Goal: Task Accomplishment & Management: Manage account settings

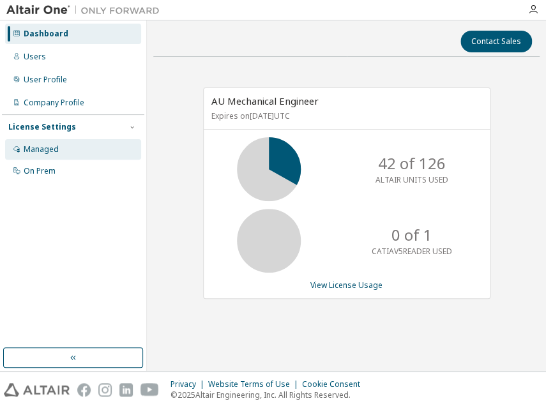
drag, startPoint x: 44, startPoint y: 152, endPoint x: 92, endPoint y: 149, distance: 48.0
click at [44, 152] on div "Managed" at bounding box center [41, 149] width 35 height 10
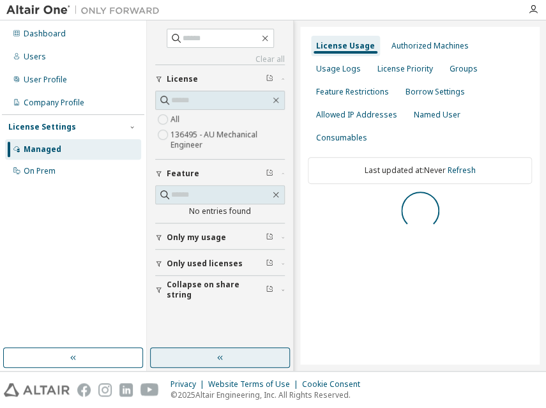
click at [208, 353] on button "button" at bounding box center [220, 357] width 140 height 20
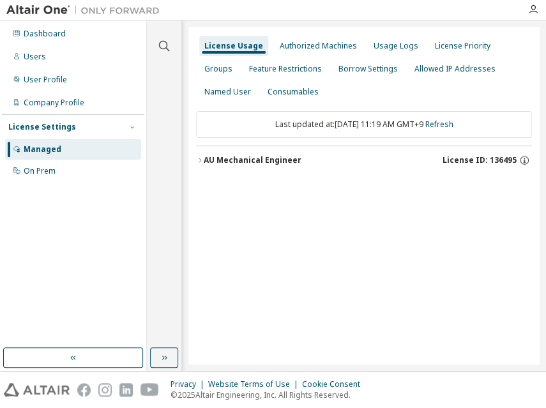
click at [278, 165] on div "AU Mechanical Engineer License ID: 136495" at bounding box center [368, 159] width 328 height 11
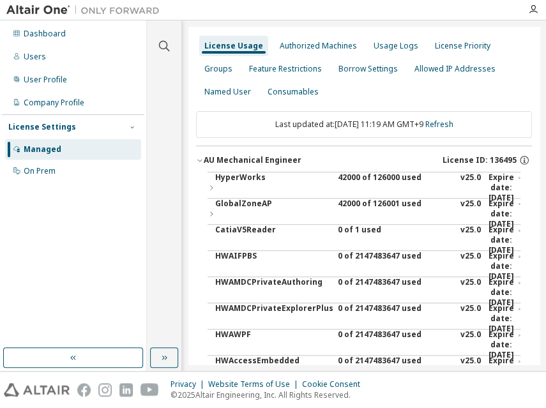
click at [364, 178] on div "42000 of 126000 used" at bounding box center [395, 187] width 115 height 31
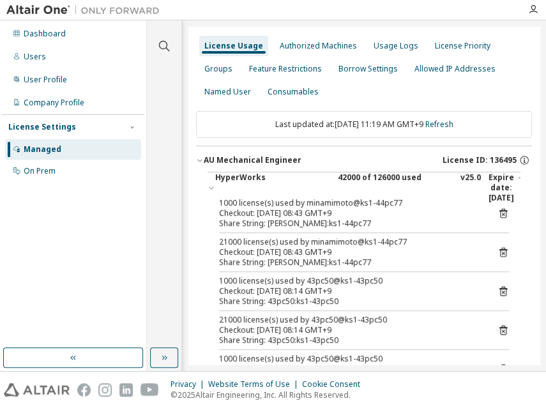
drag, startPoint x: 96, startPoint y: 264, endPoint x: 107, endPoint y: 246, distance: 20.9
click at [96, 264] on div "Dashboard Users User Profile Company Profile License Settings Managed On Prem" at bounding box center [73, 184] width 142 height 324
click at [32, 34] on div "Dashboard" at bounding box center [45, 34] width 42 height 10
